Goal: Task Accomplishment & Management: Use online tool/utility

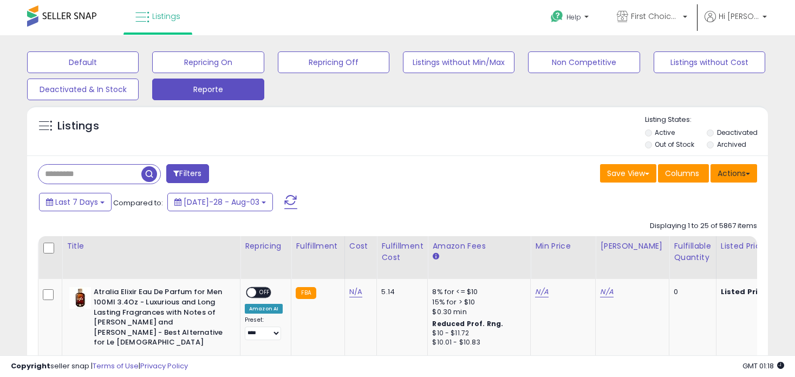
click at [730, 181] on button "Actions" at bounding box center [734, 173] width 47 height 18
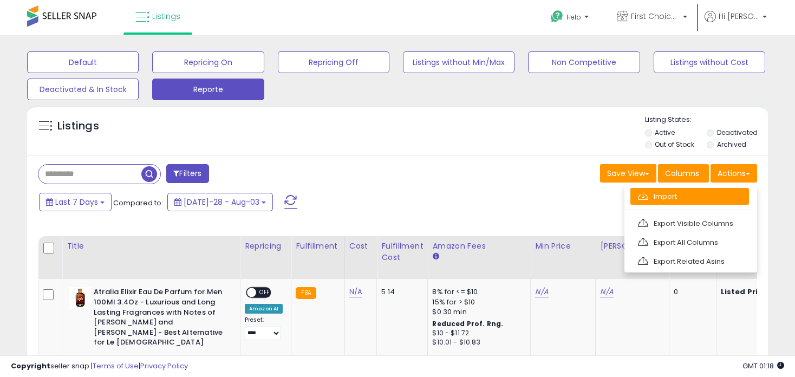
click at [683, 201] on link "Import" at bounding box center [689, 196] width 119 height 17
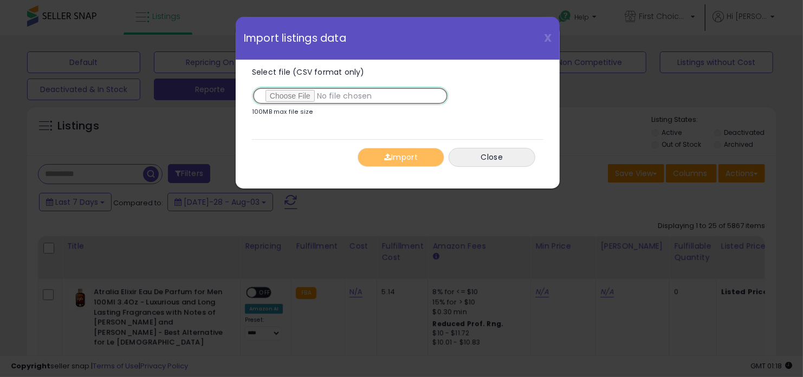
click at [311, 96] on input "Select file (CSV format only)" at bounding box center [350, 96] width 197 height 18
type input "**********"
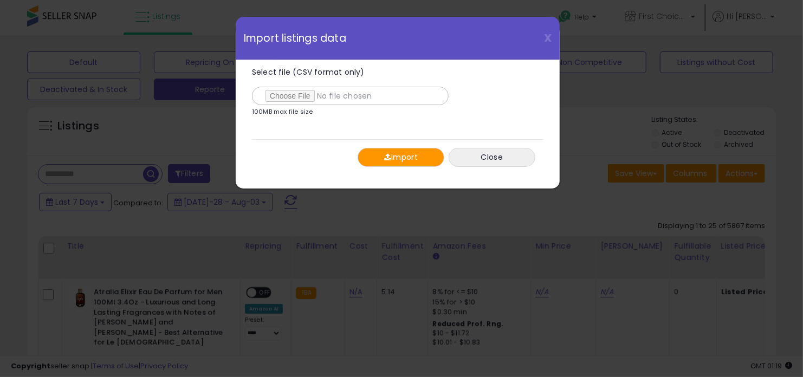
click at [392, 158] on button "Import" at bounding box center [400, 157] width 87 height 19
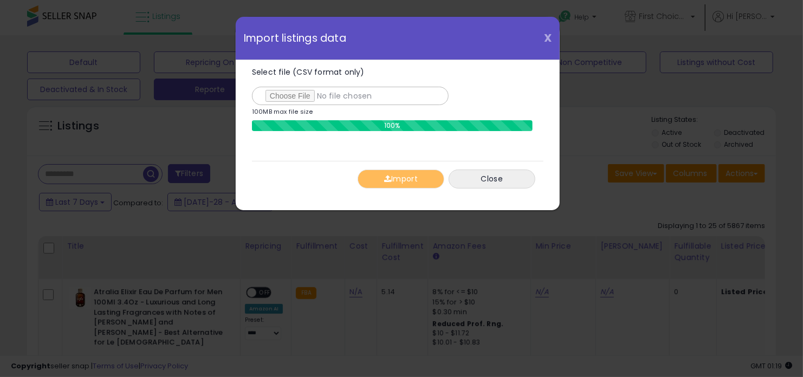
click at [549, 40] on span "X" at bounding box center [548, 37] width 8 height 15
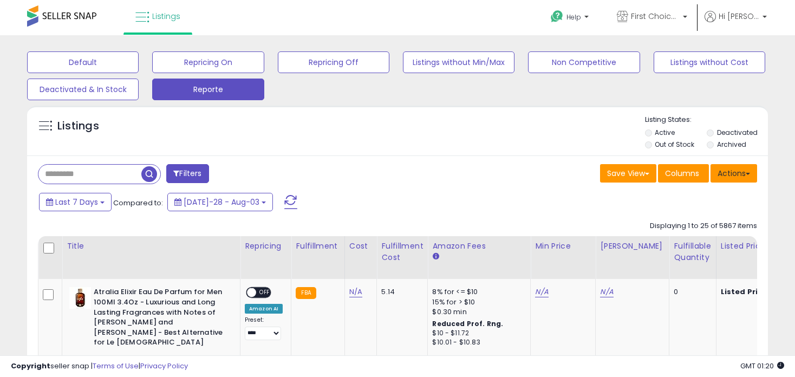
click at [732, 171] on button "Actions" at bounding box center [734, 173] width 47 height 18
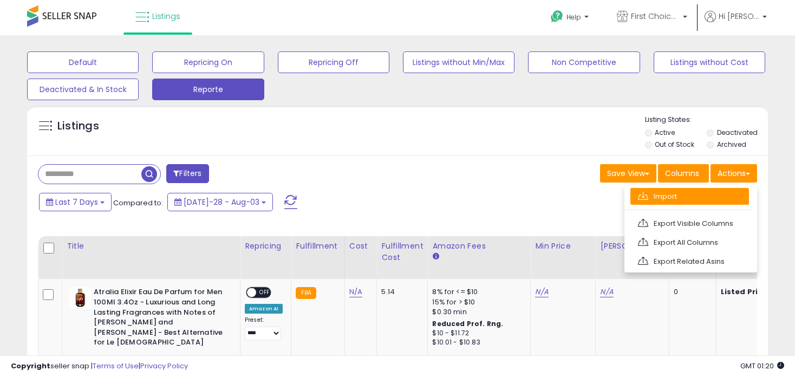
click at [668, 204] on link "Import" at bounding box center [689, 196] width 119 height 17
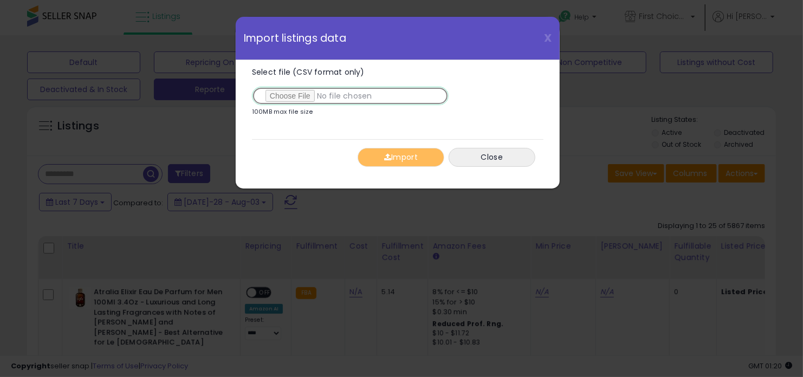
click at [304, 93] on input "Select file (CSV format only)" at bounding box center [350, 96] width 197 height 18
type input "**********"
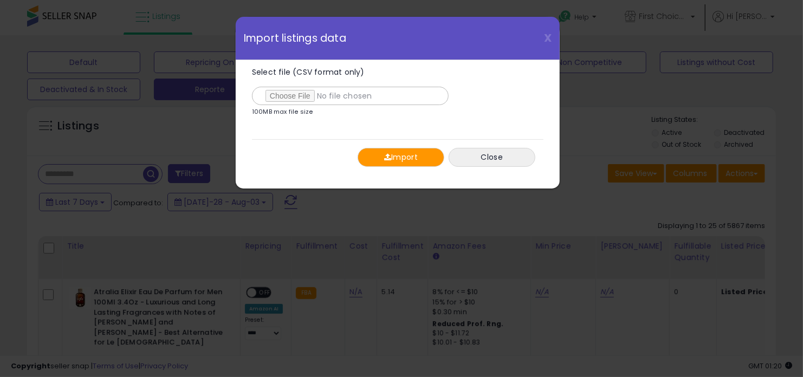
click at [407, 148] on button "Import" at bounding box center [400, 157] width 87 height 19
